Goal: Book appointment/travel/reservation

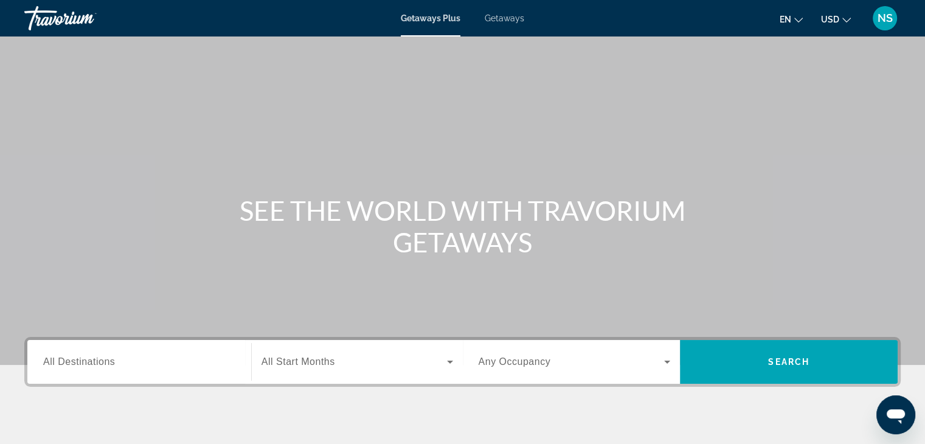
click at [58, 361] on span "All Destinations" at bounding box center [79, 362] width 72 height 10
click at [58, 361] on input "Destination All Destinations" at bounding box center [139, 362] width 192 height 15
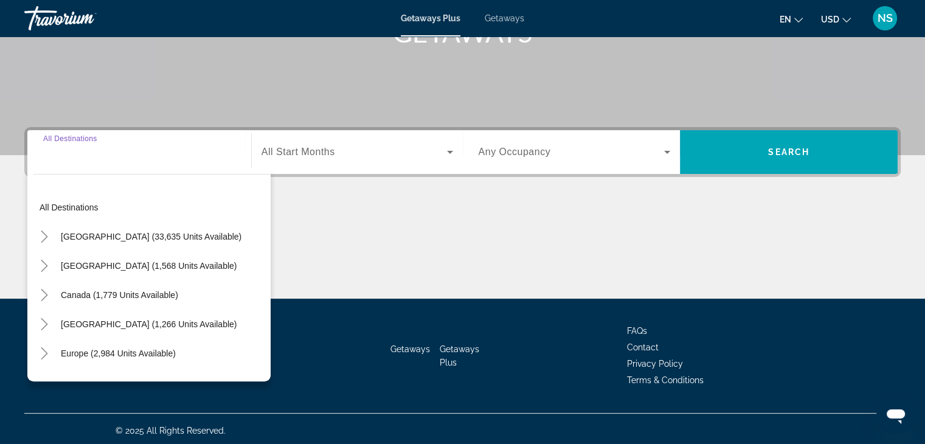
scroll to position [214, 0]
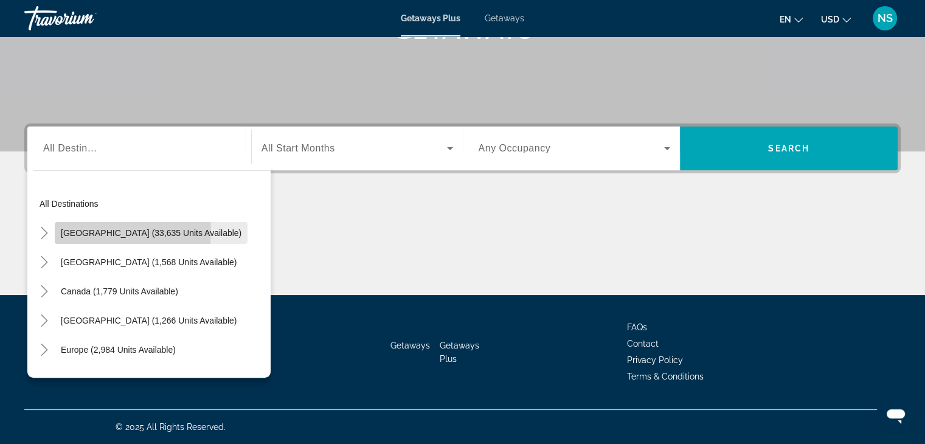
click at [105, 231] on span "[GEOGRAPHIC_DATA] (33,635 units available)" at bounding box center [151, 233] width 181 height 10
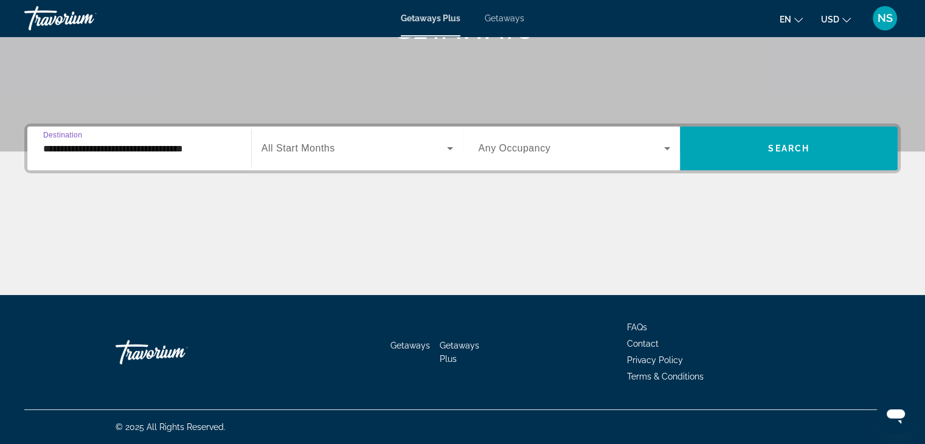
click at [54, 147] on input "**********" at bounding box center [139, 149] width 192 height 15
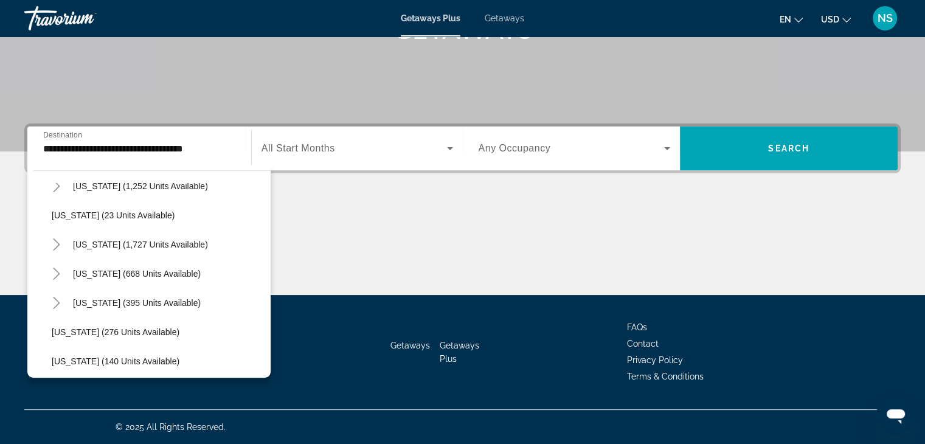
scroll to position [892, 0]
click at [266, 380] on div "Getaways Getaways Plus FAQs Contact Privacy Policy Terms & Conditions" at bounding box center [462, 352] width 877 height 114
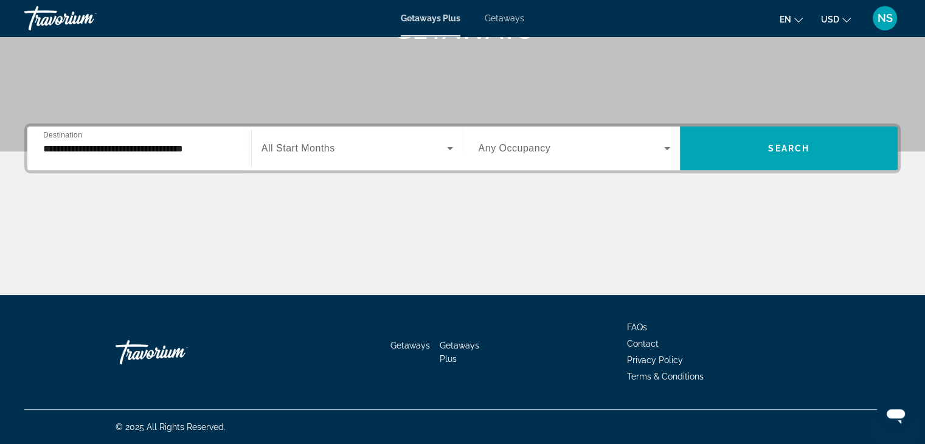
click at [266, 380] on div "Getaways Getaways Plus FAQs Contact Privacy Policy Terms & Conditions" at bounding box center [462, 352] width 877 height 114
click at [48, 152] on input "**********" at bounding box center [139, 149] width 192 height 15
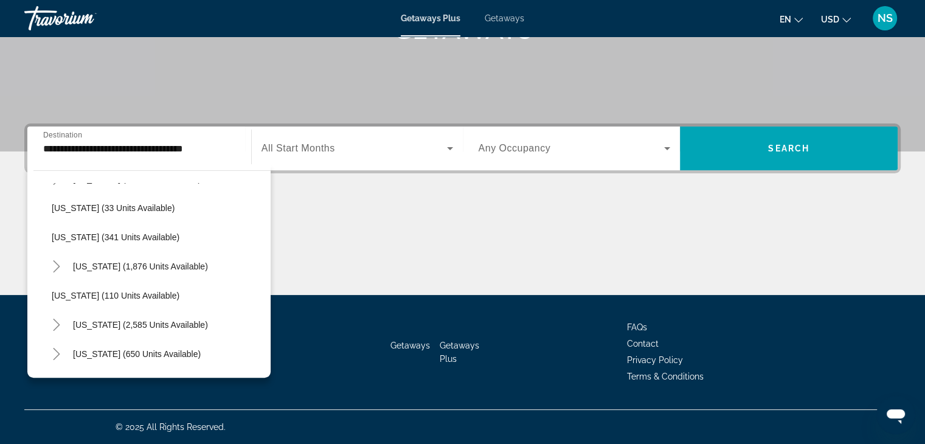
scroll to position [503, 0]
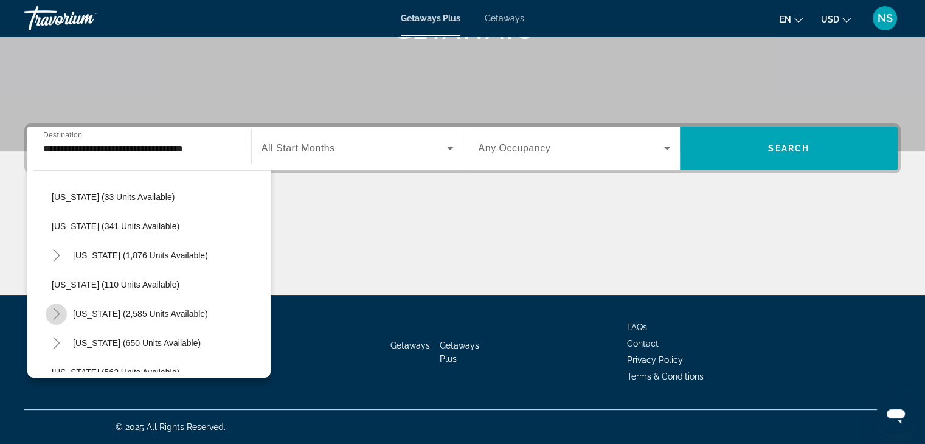
click at [51, 312] on icon "Toggle Nevada (2,585 units available)" at bounding box center [57, 314] width 12 height 12
click at [54, 312] on icon "Toggle Nevada (2,585 units available)" at bounding box center [57, 314] width 12 height 12
click at [54, 313] on icon "Toggle Nevada (2,585 units available)" at bounding box center [57, 314] width 12 height 12
click at [54, 313] on icon "Toggle Nevada (2,585 units available)" at bounding box center [56, 314] width 12 height 7
click at [52, 310] on icon "Toggle Nevada (2,585 units available)" at bounding box center [57, 314] width 12 height 12
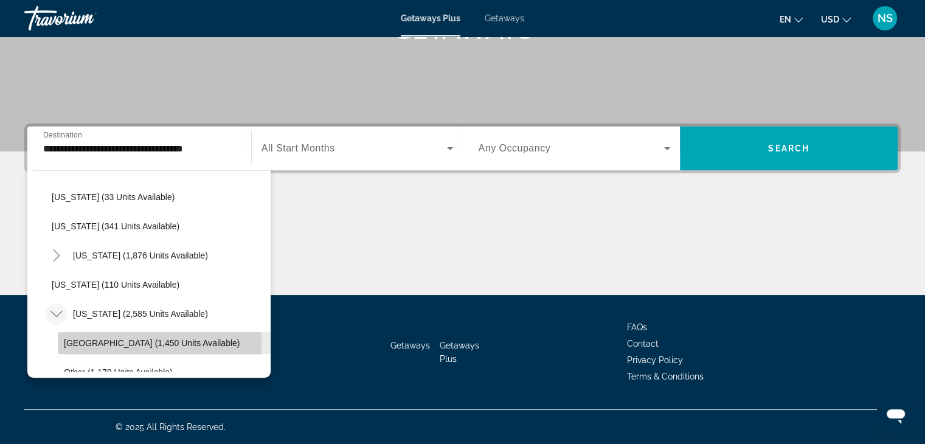
click at [87, 342] on span "[GEOGRAPHIC_DATA] (1,450 units available)" at bounding box center [152, 343] width 176 height 10
type input "**********"
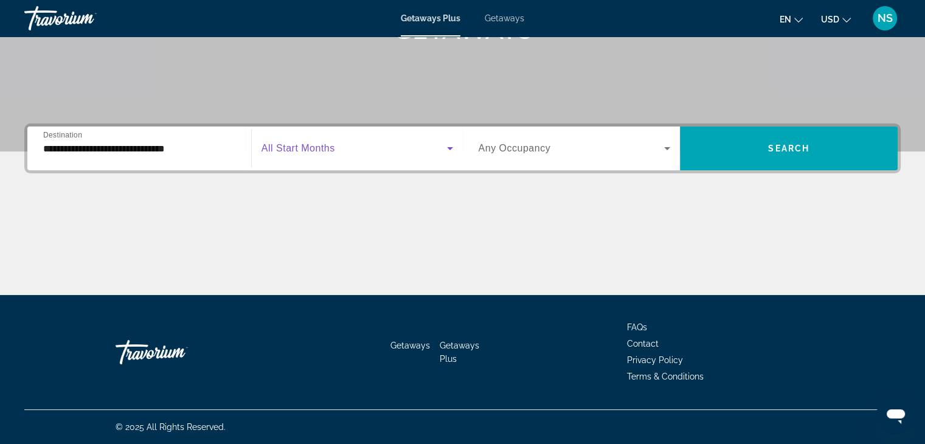
click at [452, 145] on icon "Search widget" at bounding box center [450, 148] width 15 height 15
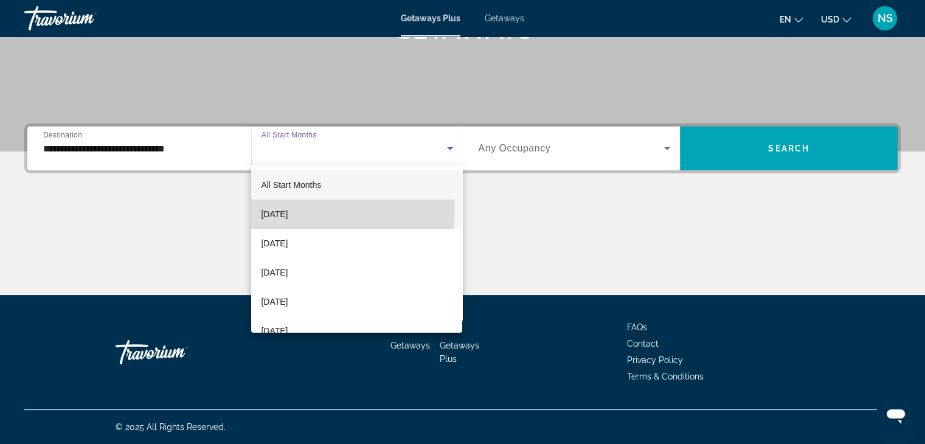
click at [344, 210] on mat-option "[DATE]" at bounding box center [356, 214] width 211 height 29
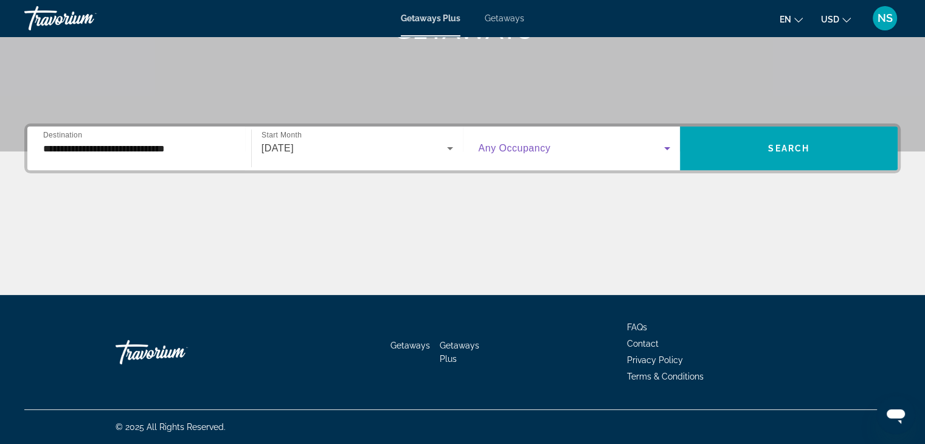
click at [671, 149] on icon "Search widget" at bounding box center [667, 148] width 15 height 15
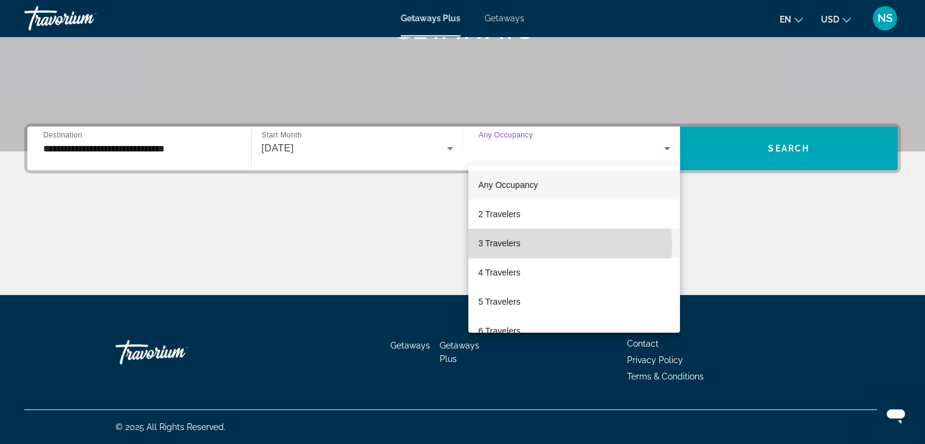
click at [538, 245] on mat-option "3 Travelers" at bounding box center [575, 243] width 212 height 29
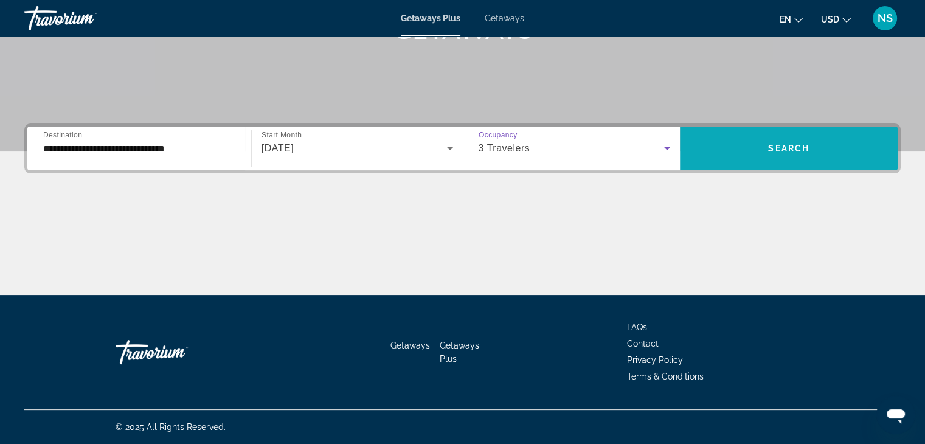
click at [796, 147] on span "Search" at bounding box center [788, 149] width 41 height 10
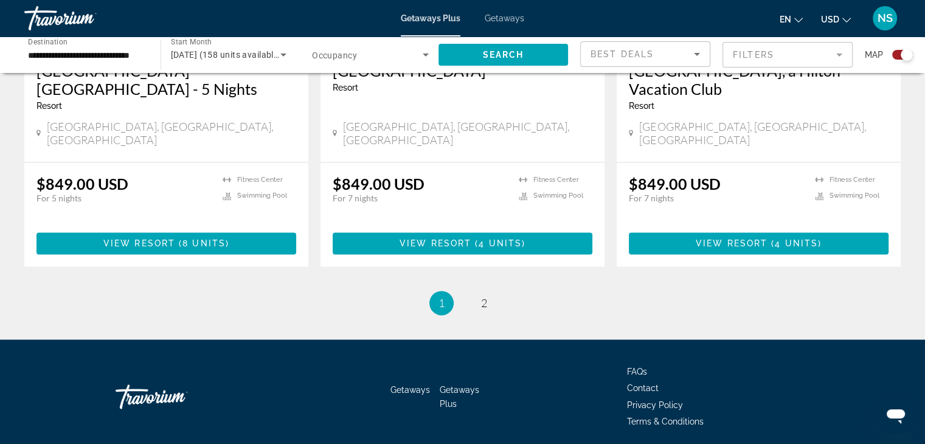
scroll to position [1919, 0]
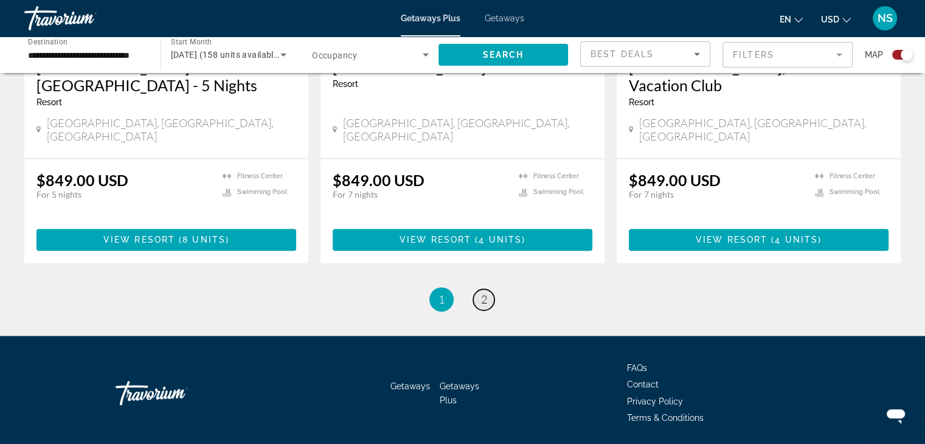
click at [484, 293] on span "2" at bounding box center [484, 299] width 6 height 13
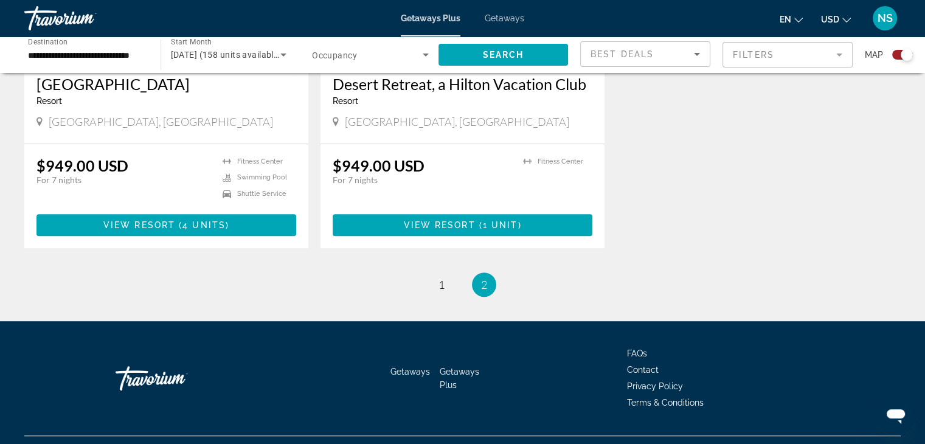
scroll to position [651, 0]
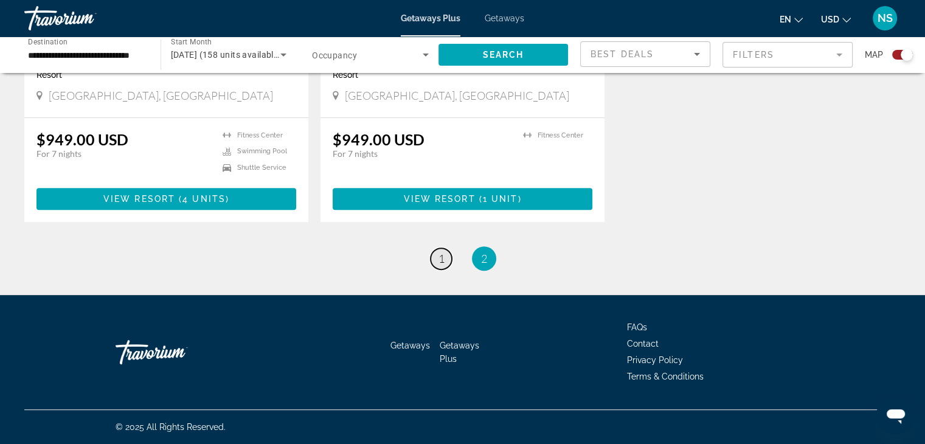
click at [447, 249] on link "page 1" at bounding box center [441, 258] width 21 height 21
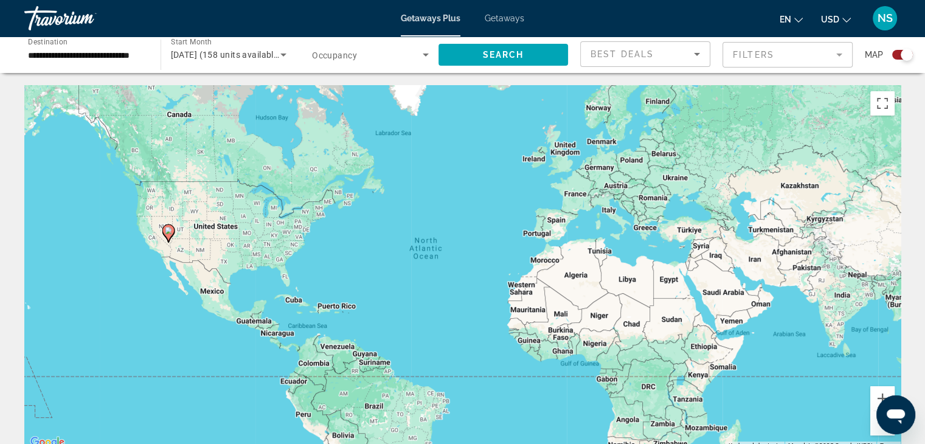
scroll to position [388, 0]
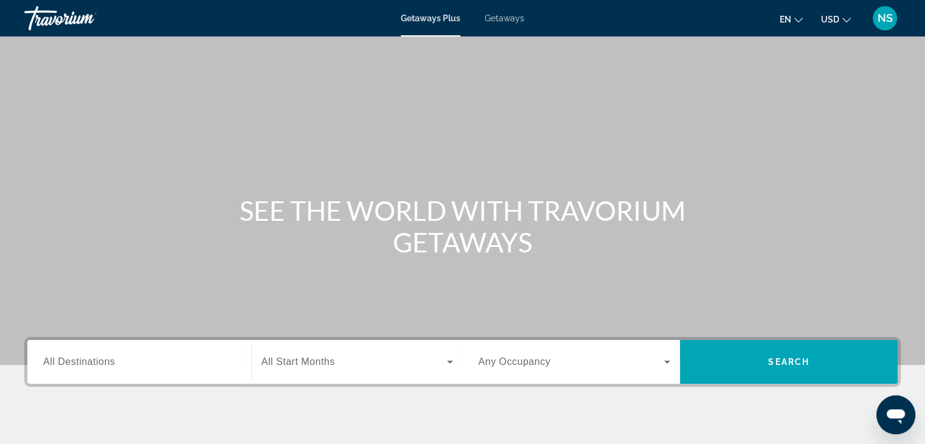
click at [71, 363] on span "All Destinations" at bounding box center [79, 362] width 72 height 10
click at [71, 363] on input "Destination All Destinations" at bounding box center [139, 362] width 192 height 15
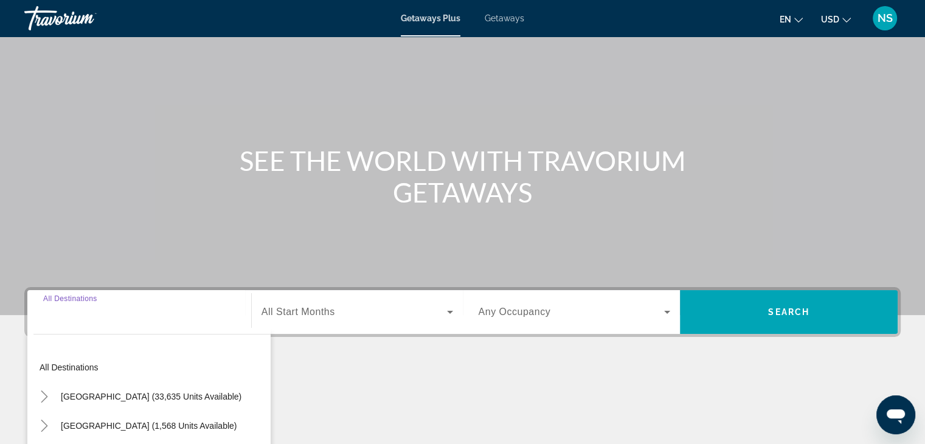
scroll to position [214, 0]
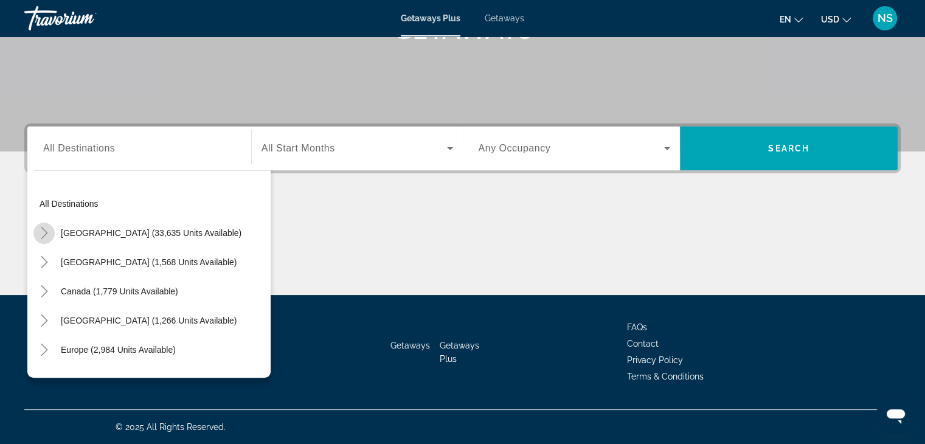
click at [38, 229] on icon "Toggle United States (33,635 units available)" at bounding box center [44, 233] width 12 height 12
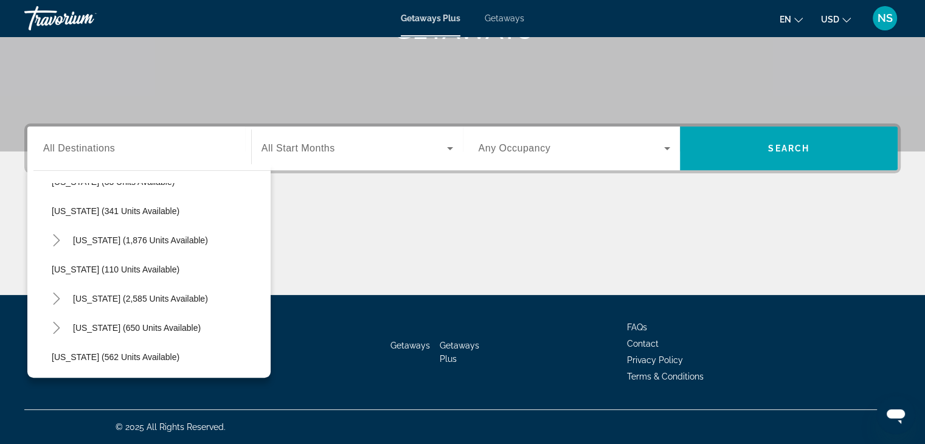
scroll to position [531, 0]
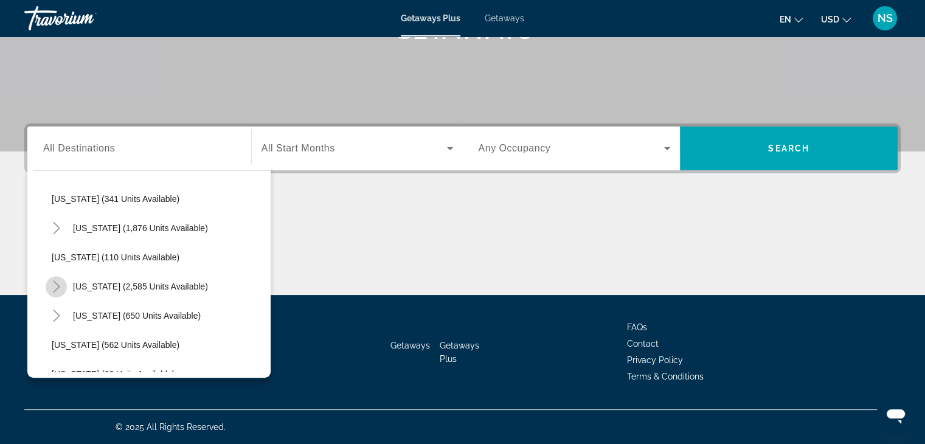
click at [59, 288] on icon "Toggle Nevada (2,585 units available)" at bounding box center [57, 286] width 12 height 12
click at [449, 149] on icon "Search widget" at bounding box center [450, 148] width 15 height 15
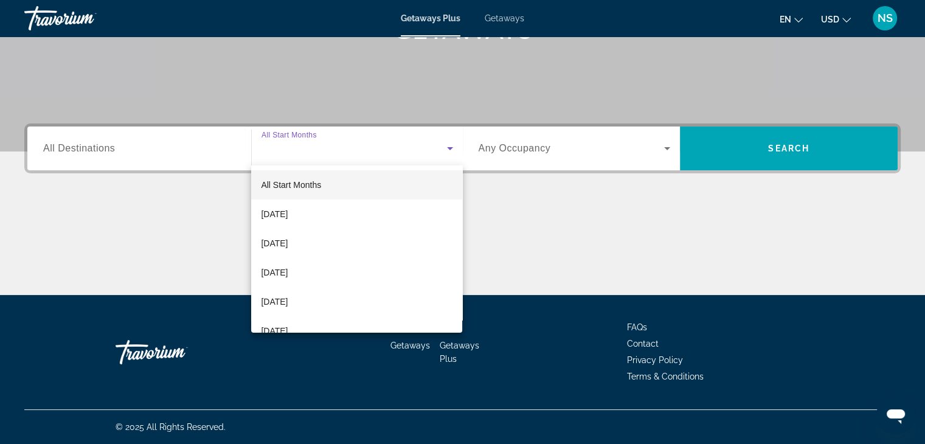
click at [449, 149] on div at bounding box center [462, 222] width 925 height 444
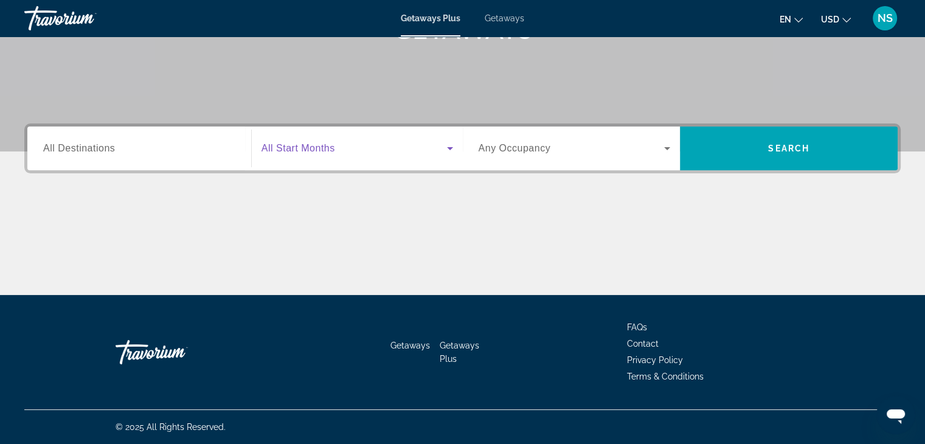
click at [448, 146] on icon "Search widget" at bounding box center [450, 148] width 15 height 15
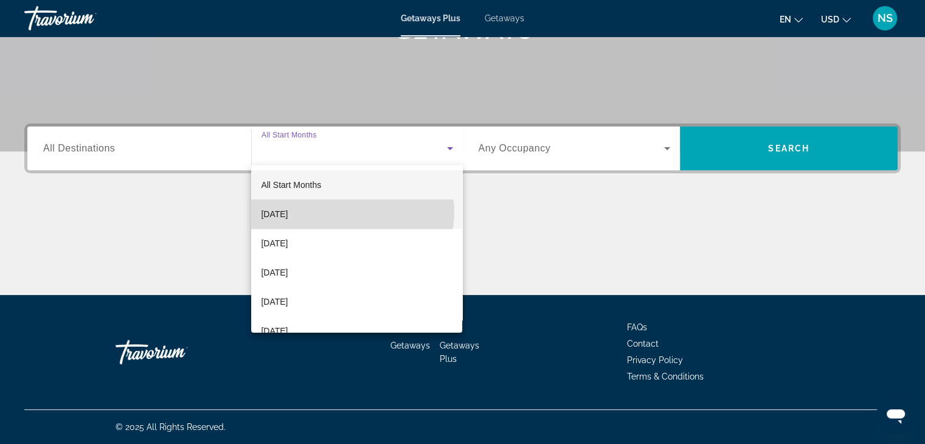
click at [348, 212] on mat-option "[DATE]" at bounding box center [356, 214] width 211 height 29
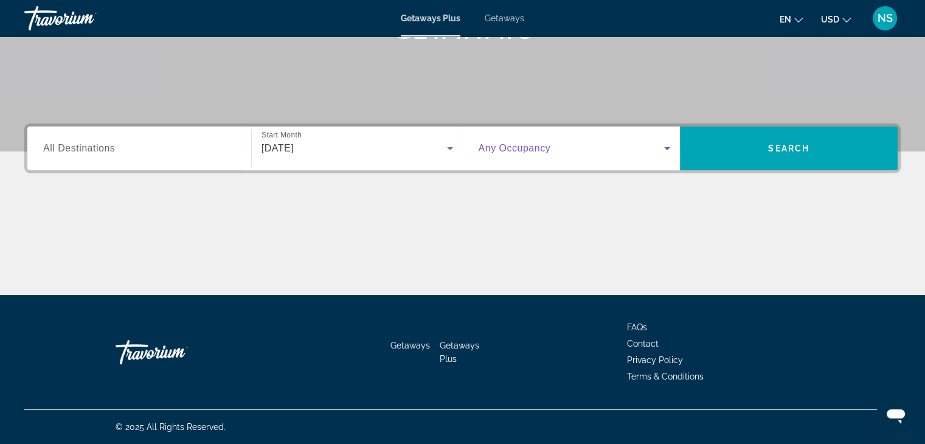
click at [665, 148] on icon "Search widget" at bounding box center [667, 148] width 15 height 15
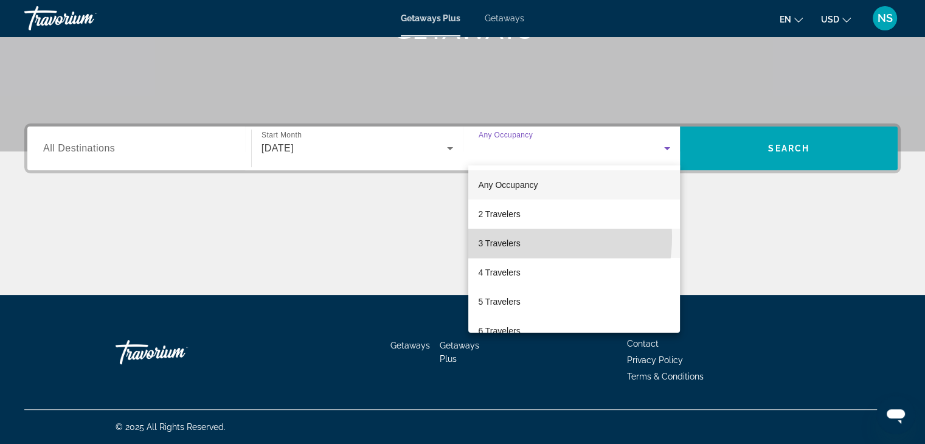
click at [511, 237] on span "3 Travelers" at bounding box center [499, 243] width 42 height 15
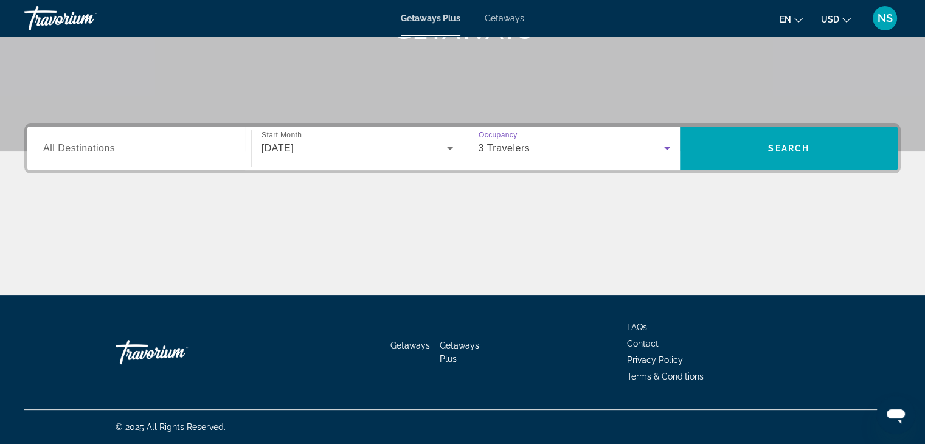
click at [666, 148] on icon "Search widget" at bounding box center [667, 148] width 6 height 3
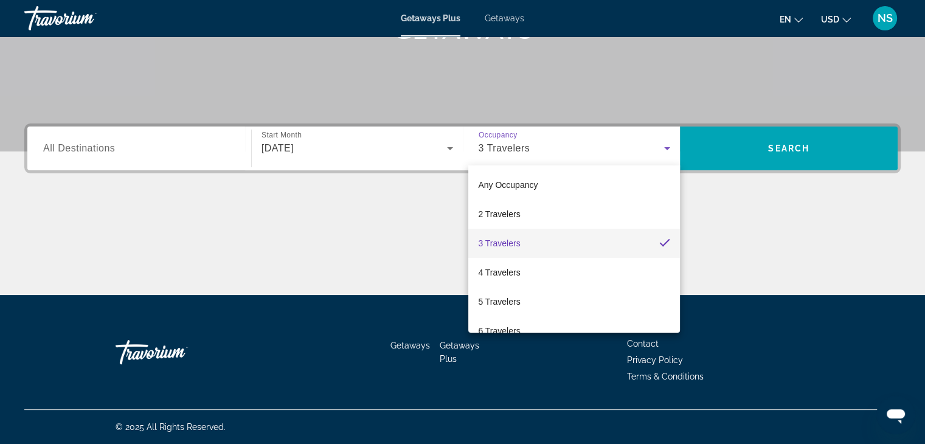
click at [798, 150] on div at bounding box center [462, 222] width 925 height 444
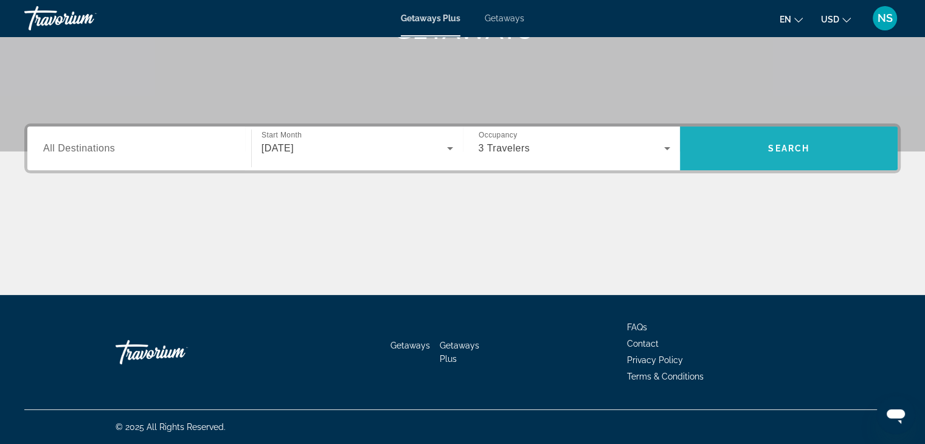
click at [798, 150] on span "Search" at bounding box center [788, 149] width 41 height 10
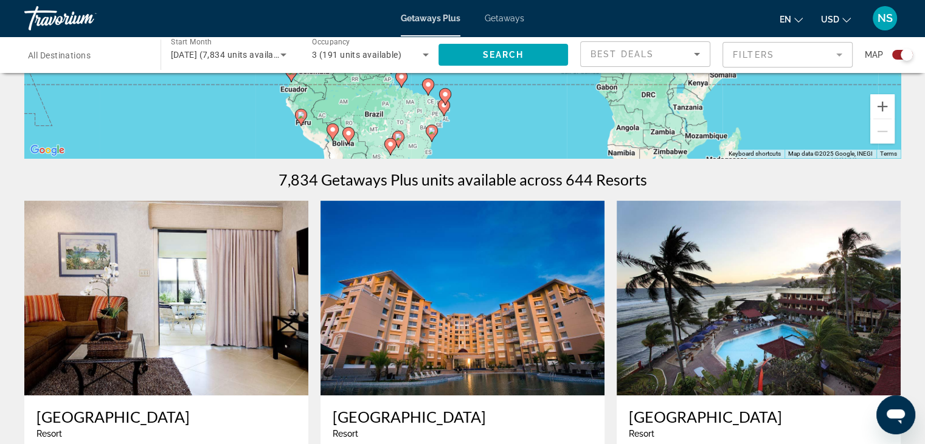
scroll to position [251, 0]
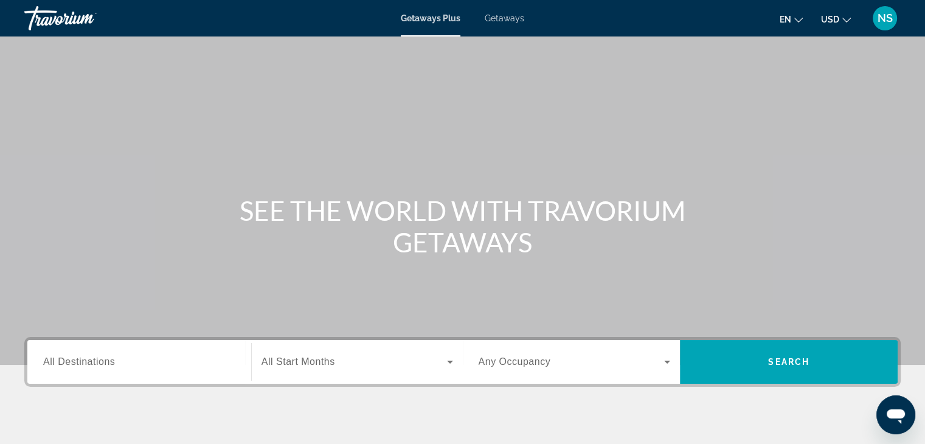
click at [52, 363] on span "All Destinations" at bounding box center [79, 362] width 72 height 10
click at [52, 363] on input "Destination All Destinations" at bounding box center [139, 362] width 192 height 15
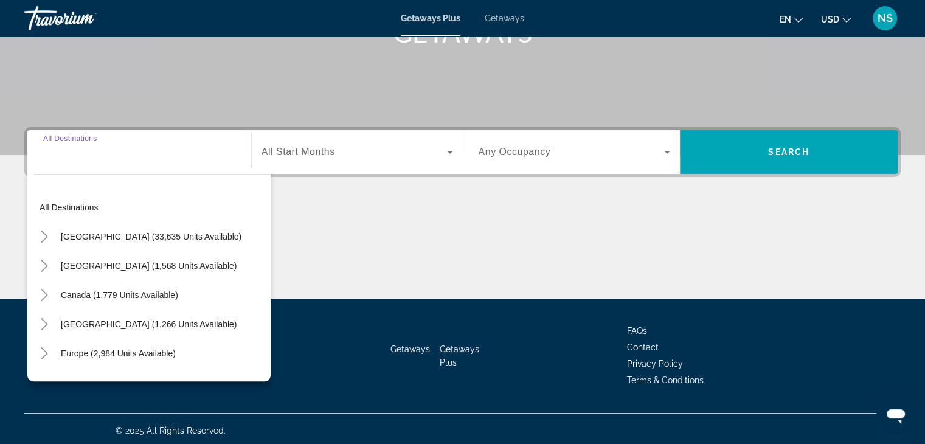
scroll to position [214, 0]
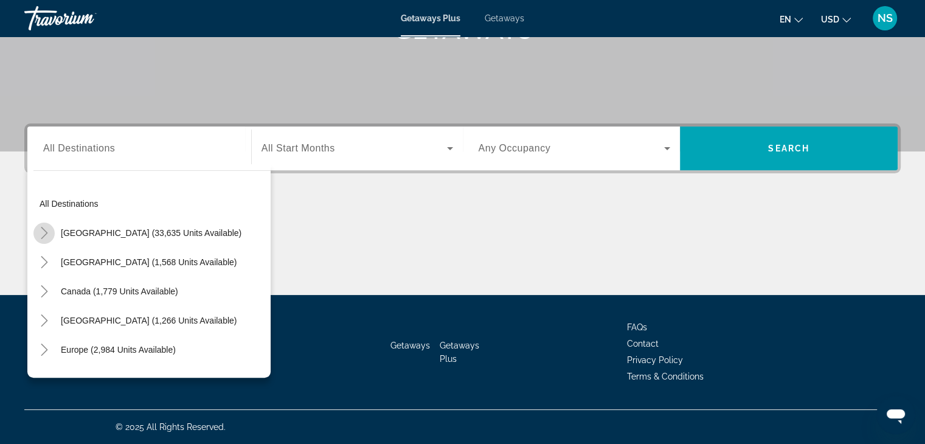
click at [46, 234] on icon "Toggle United States (33,635 units available)" at bounding box center [44, 233] width 12 height 12
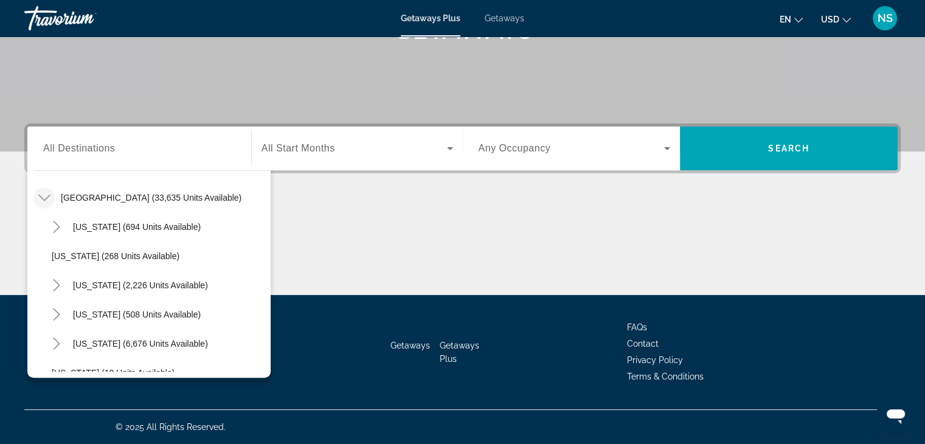
drag, startPoint x: 46, startPoint y: 234, endPoint x: 43, endPoint y: 192, distance: 42.7
click at [43, 192] on icon "Toggle United States (33,635 units available)" at bounding box center [44, 198] width 12 height 12
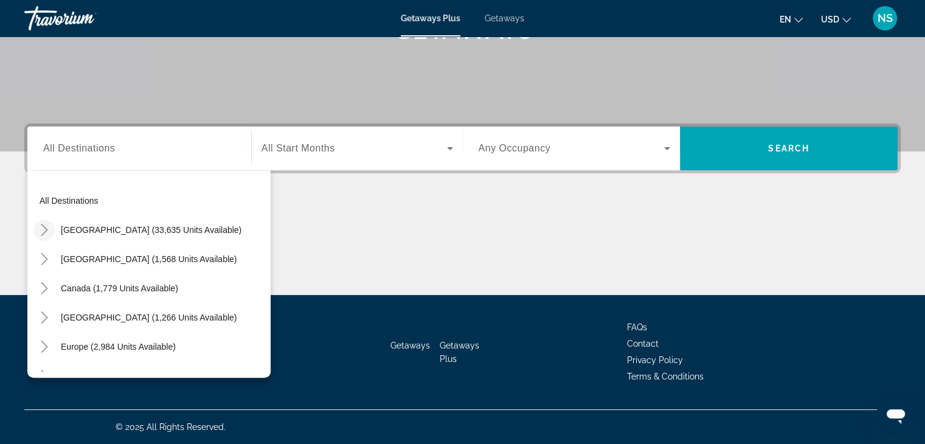
scroll to position [0, 0]
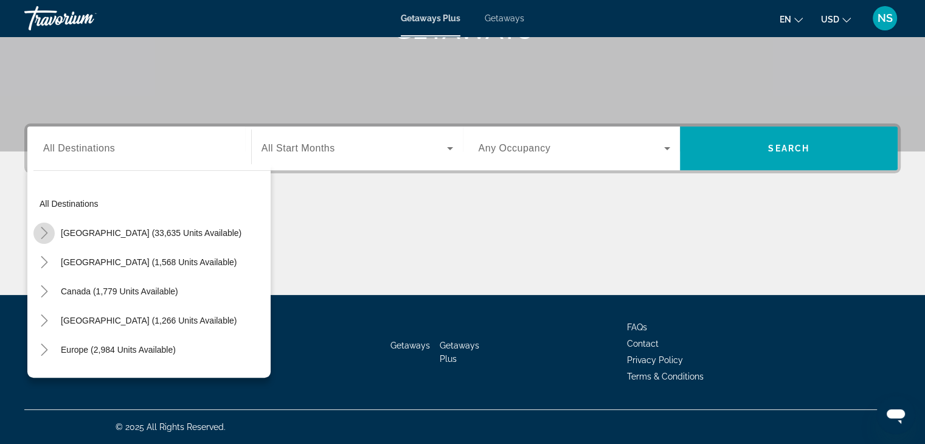
click at [46, 228] on icon "Toggle United States (33,635 units available)" at bounding box center [44, 233] width 12 height 12
click at [42, 229] on icon "Toggle United States (33,635 units available)" at bounding box center [44, 233] width 12 height 12
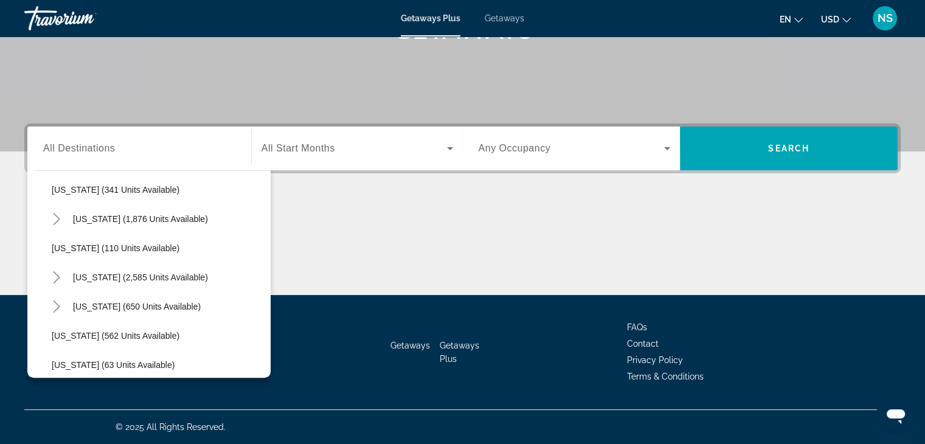
scroll to position [551, 0]
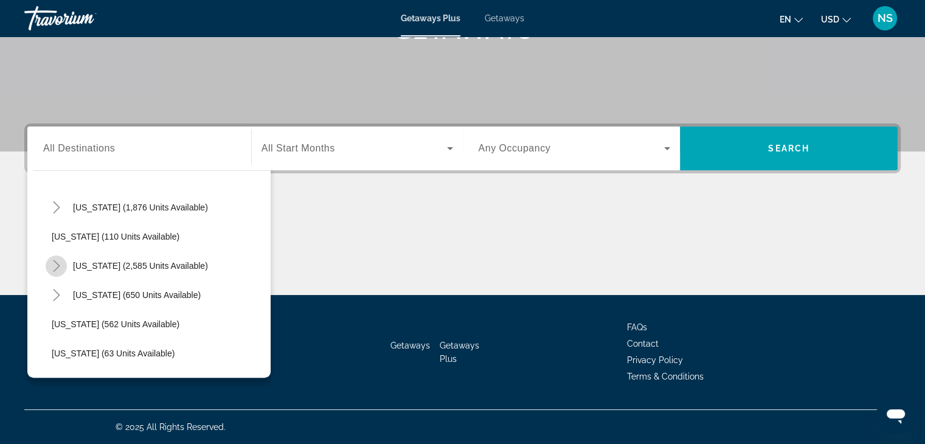
click at [55, 263] on icon "Toggle Nevada (2,585 units available)" at bounding box center [57, 266] width 12 height 12
click at [88, 259] on span "Search widget" at bounding box center [140, 265] width 147 height 29
type input "**********"
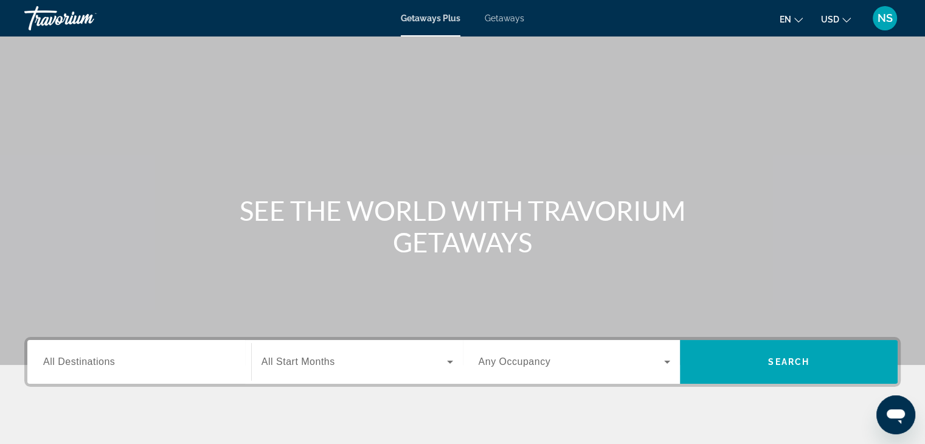
click at [44, 357] on span "All Destinations" at bounding box center [79, 362] width 72 height 10
click at [44, 356] on input "Destination All Destinations" at bounding box center [139, 362] width 192 height 15
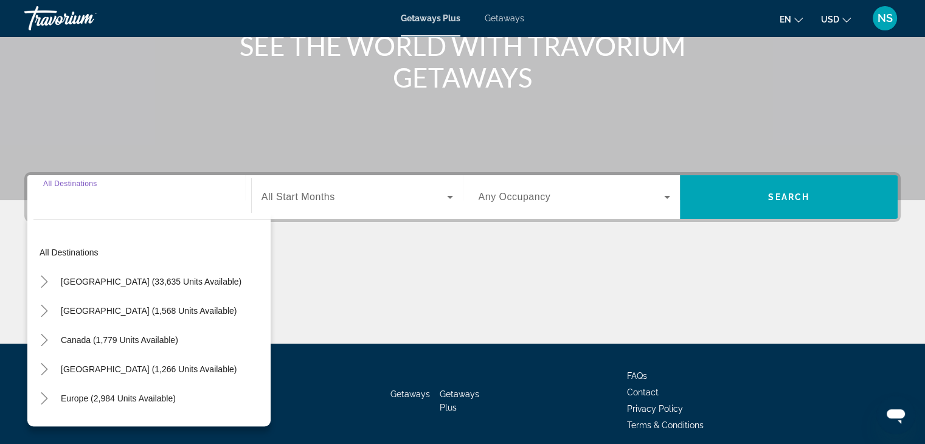
scroll to position [214, 0]
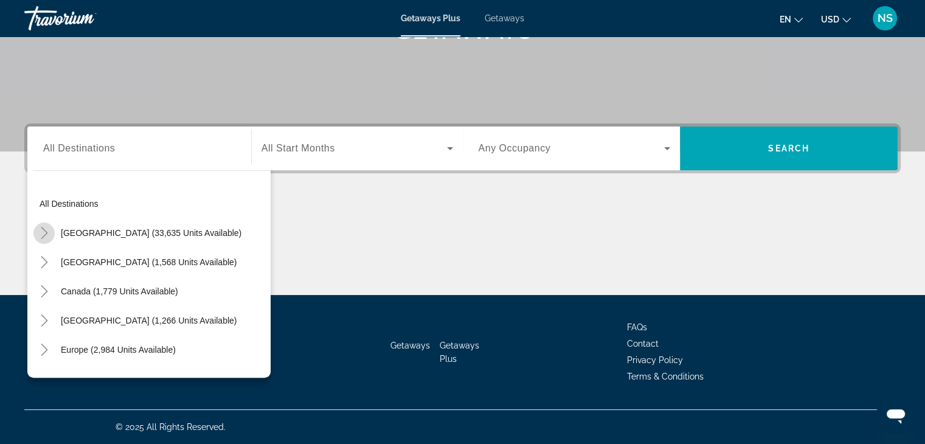
click at [46, 233] on icon "Toggle United States (33,635 units available)" at bounding box center [44, 233] width 7 height 12
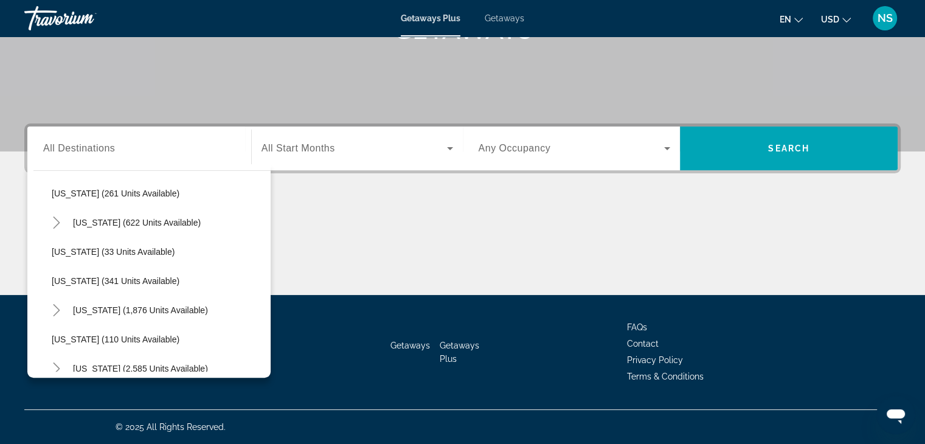
scroll to position [473, 0]
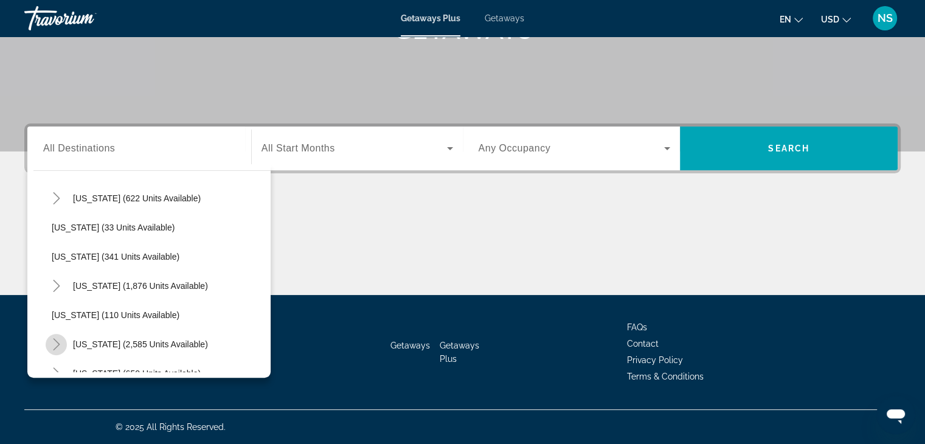
click at [53, 341] on icon "Toggle Nevada (2,585 units available)" at bounding box center [57, 344] width 12 height 12
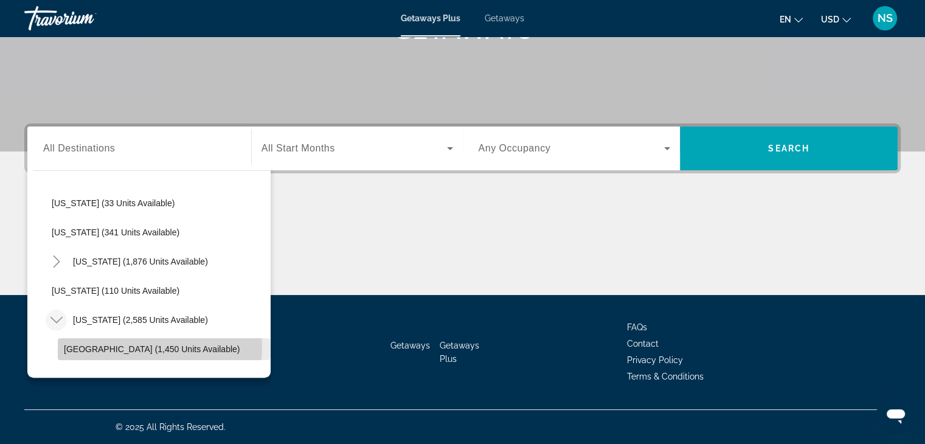
click at [129, 346] on span "[GEOGRAPHIC_DATA] (1,450 units available)" at bounding box center [152, 349] width 176 height 10
type input "**********"
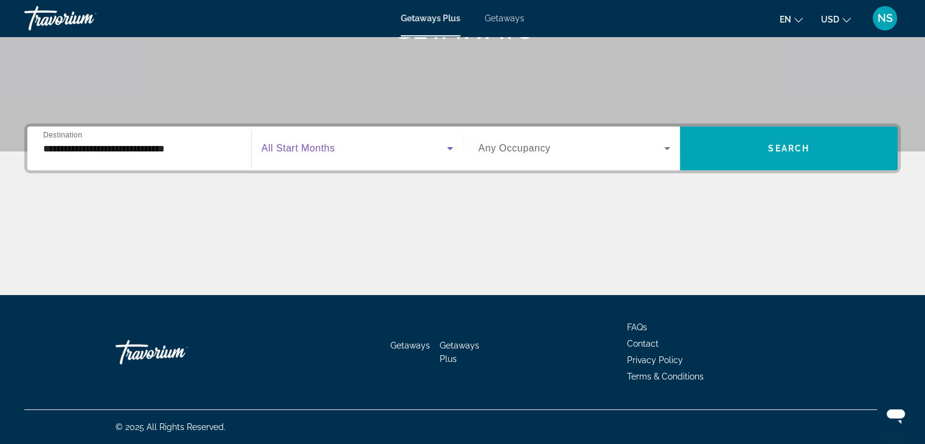
click at [448, 147] on icon "Search widget" at bounding box center [450, 148] width 6 height 3
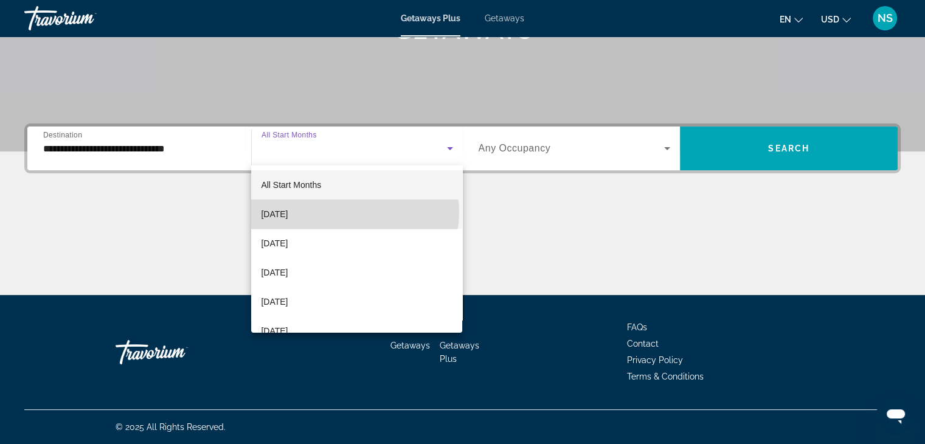
click at [355, 212] on mat-option "[DATE]" at bounding box center [356, 214] width 211 height 29
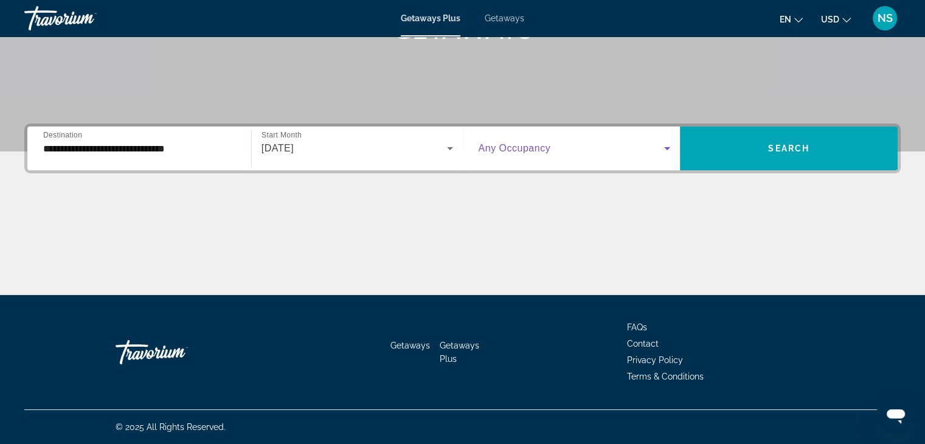
click at [667, 142] on icon "Search widget" at bounding box center [667, 148] width 15 height 15
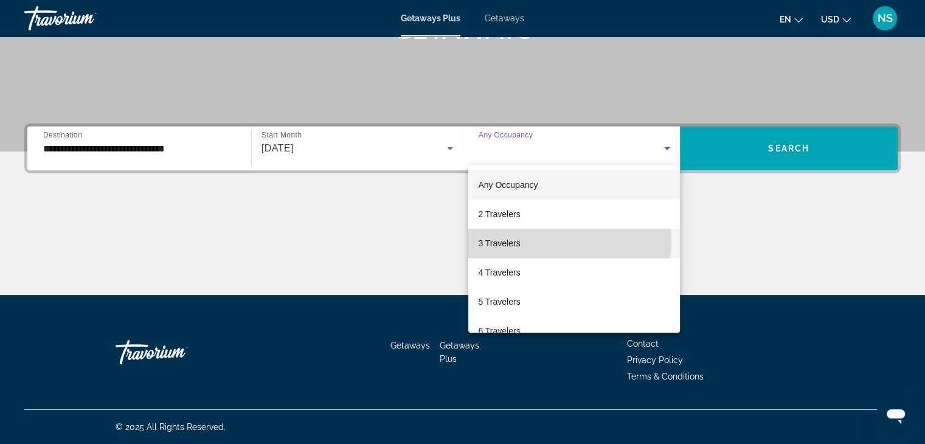
click at [537, 242] on mat-option "3 Travelers" at bounding box center [575, 243] width 212 height 29
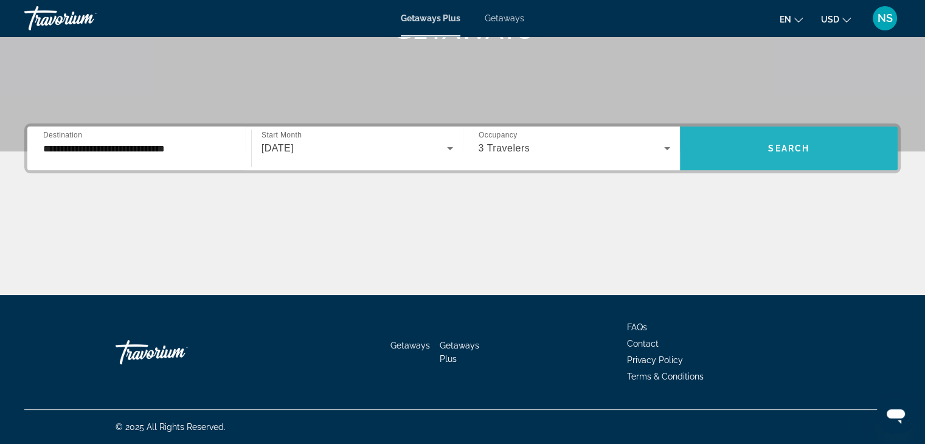
click at [798, 145] on span "Search" at bounding box center [788, 149] width 41 height 10
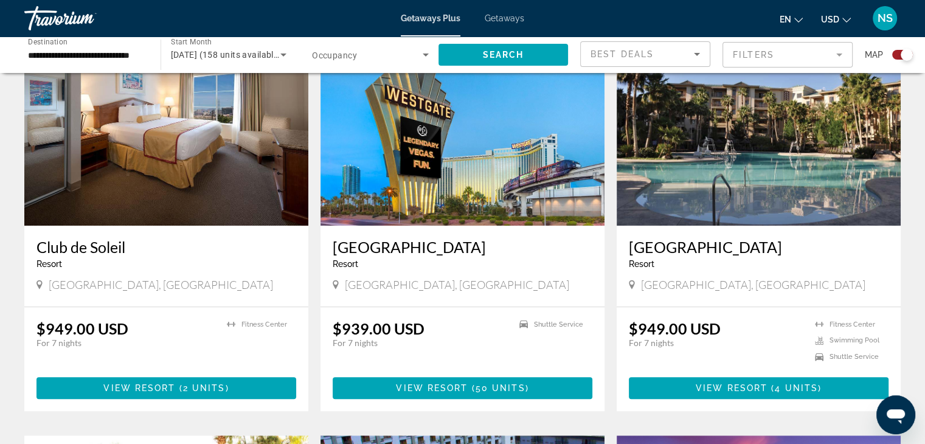
scroll to position [462, 0]
